Goal: Task Accomplishment & Management: Complete application form

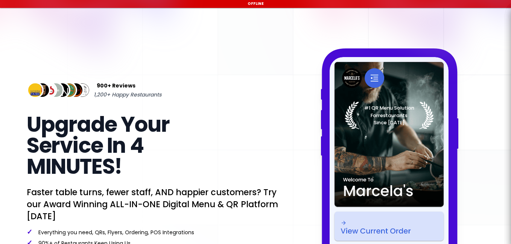
select select "en"
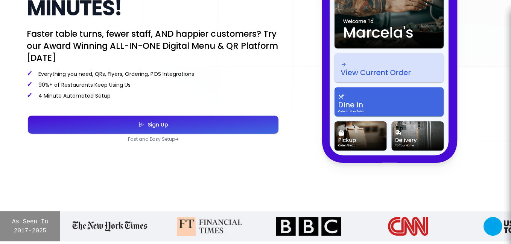
scroll to position [267, 0]
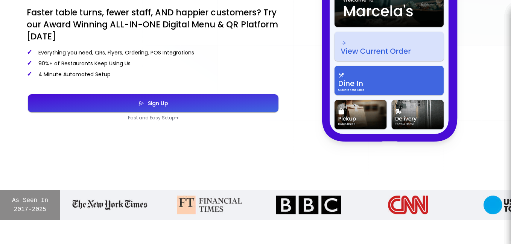
click at [156, 103] on div "Sign Up" at bounding box center [156, 103] width 24 height 5
select select "en"
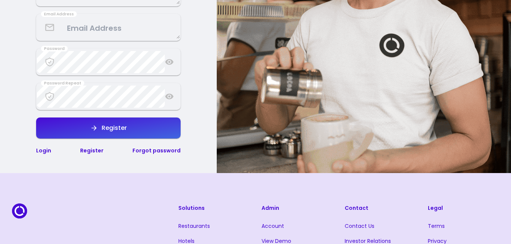
scroll to position [231, 0]
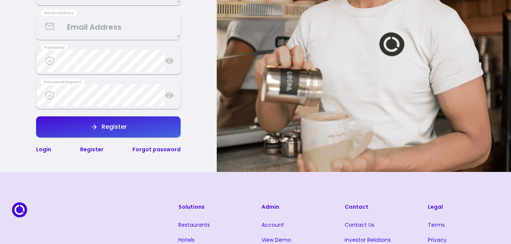
select select "en"
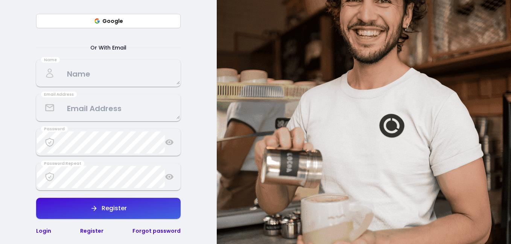
scroll to position [113, 0]
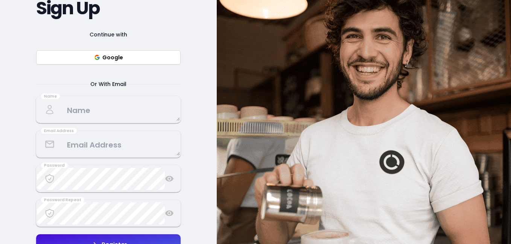
select select "en"
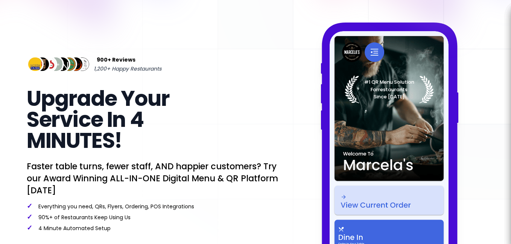
scroll to position [267, 0]
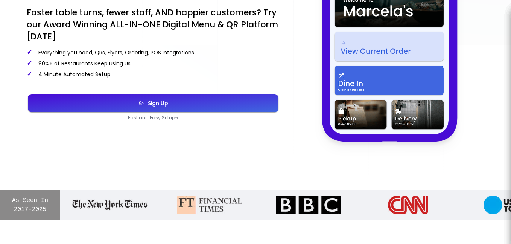
click at [152, 120] on p "Fast and Easy Setup ➜" at bounding box center [153, 118] width 253 height 6
click at [177, 118] on p "Fast and Easy Setup ➜" at bounding box center [153, 118] width 253 height 6
click at [143, 118] on icon "button" at bounding box center [141, 104] width 6 height 38
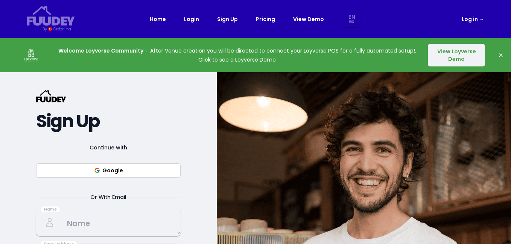
select select "en"
click at [447, 54] on button "View Loyverse Demo" at bounding box center [456, 55] width 57 height 23
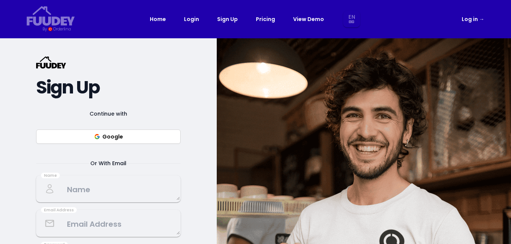
select select "en"
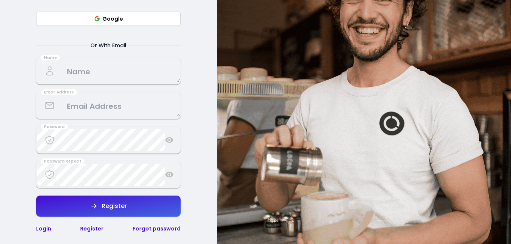
scroll to position [124, 0]
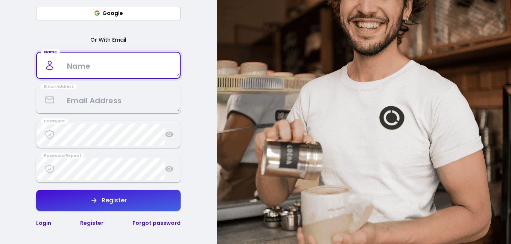
click at [102, 67] on textarea at bounding box center [108, 66] width 143 height 22
click at [142, 36] on div "Or With Email" at bounding box center [108, 39] width 144 height 9
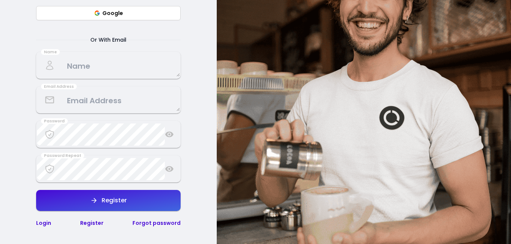
click at [113, 65] on textarea at bounding box center [108, 66] width 143 height 22
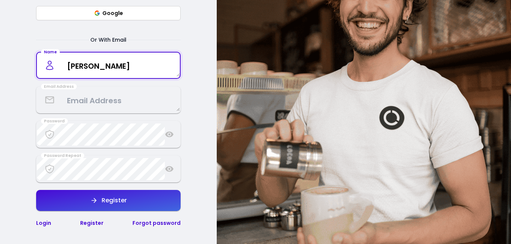
type textarea "[PERSON_NAME]"
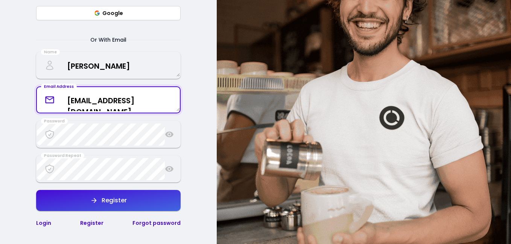
click at [119, 105] on textarea "[EMAIL_ADDRESS][DOMAIN_NAME]" at bounding box center [108, 100] width 143 height 22
type textarea "[EMAIL_ADDRESS][DOMAIN_NAME]"
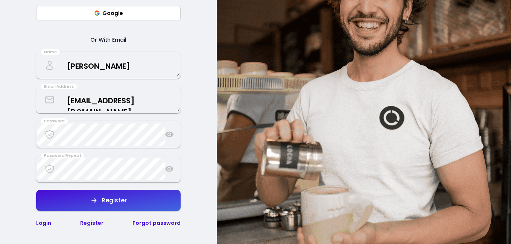
click at [111, 200] on div "Register" at bounding box center [112, 201] width 29 height 6
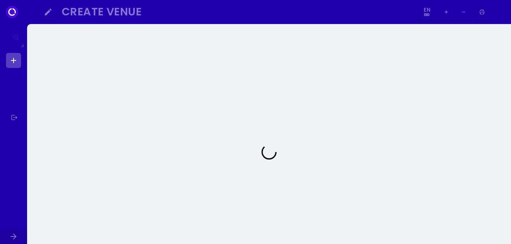
select select "en"
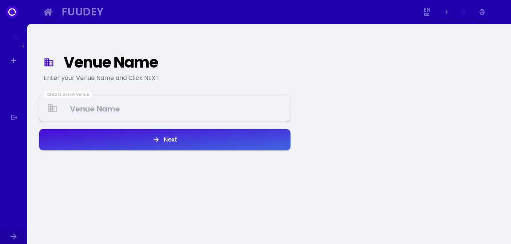
select select "en"
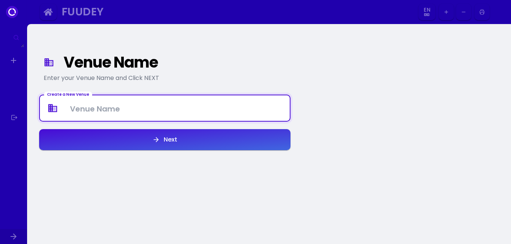
click at [104, 109] on Venue at bounding box center [165, 108] width 250 height 22
type Venue "[PERSON_NAME] Cafe"
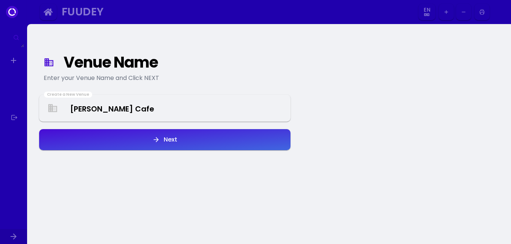
click at [140, 135] on button "Next" at bounding box center [164, 139] width 251 height 21
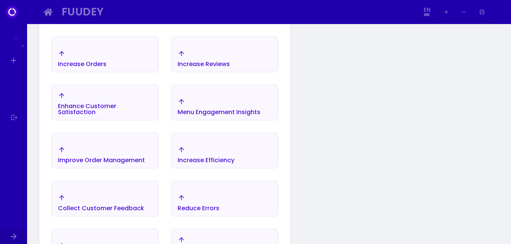
scroll to position [148, 0]
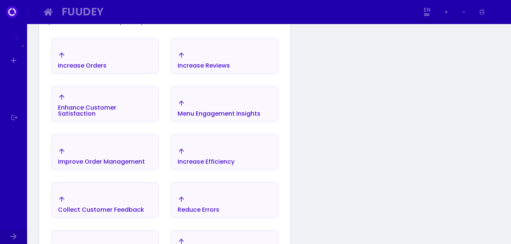
click at [246, 114] on div "Menu Engagement Insights" at bounding box center [218, 114] width 83 height 6
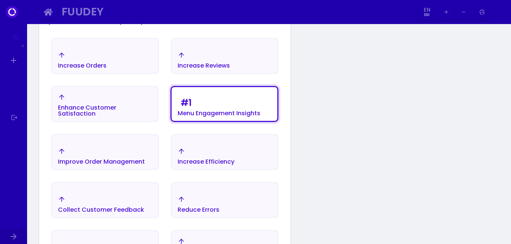
click at [100, 116] on div "Enhance Customer Satisfaction" at bounding box center [105, 111] width 94 height 12
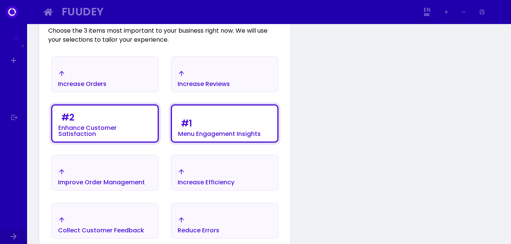
scroll to position [109, 0]
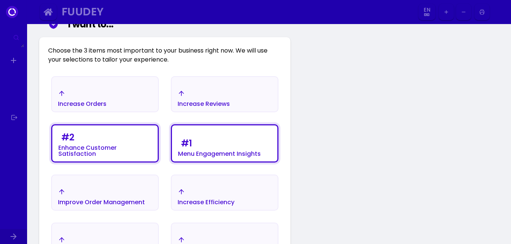
click at [131, 191] on div "Improve Order Management" at bounding box center [101, 196] width 87 height 17
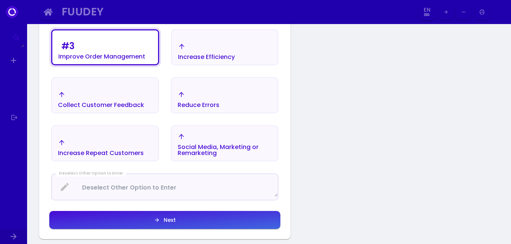
scroll to position [256, 0]
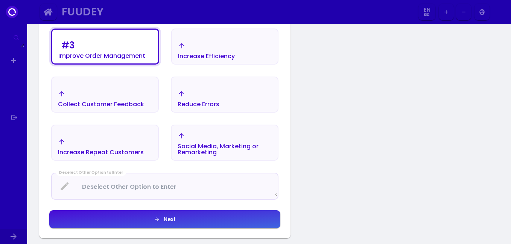
click at [172, 217] on div "Next" at bounding box center [168, 219] width 16 height 5
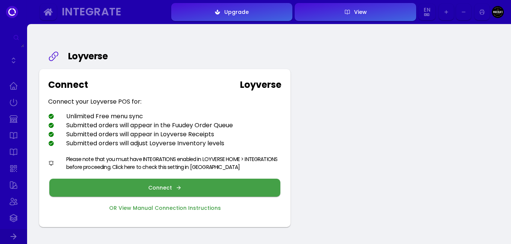
click at [154, 185] on div "Connect" at bounding box center [161, 187] width 27 height 5
